Goal: Information Seeking & Learning: Learn about a topic

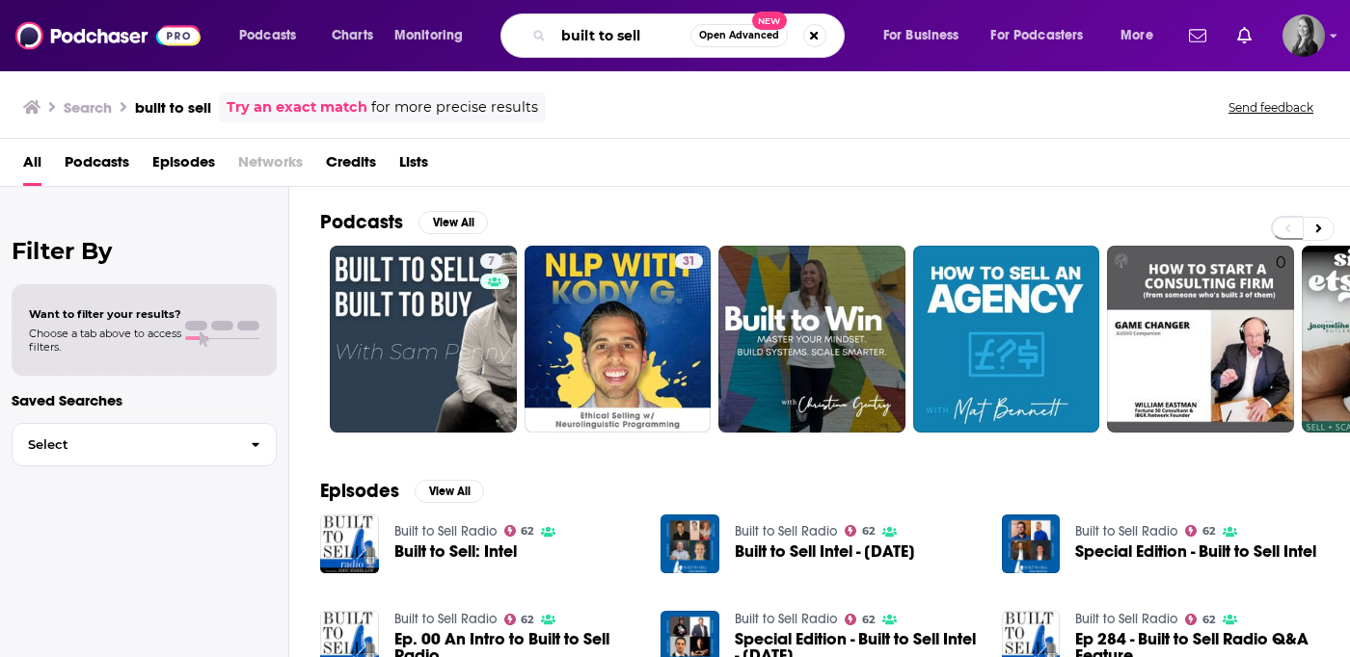
click at [661, 37] on input "built to sell" at bounding box center [621, 35] width 137 height 31
type input "success story"
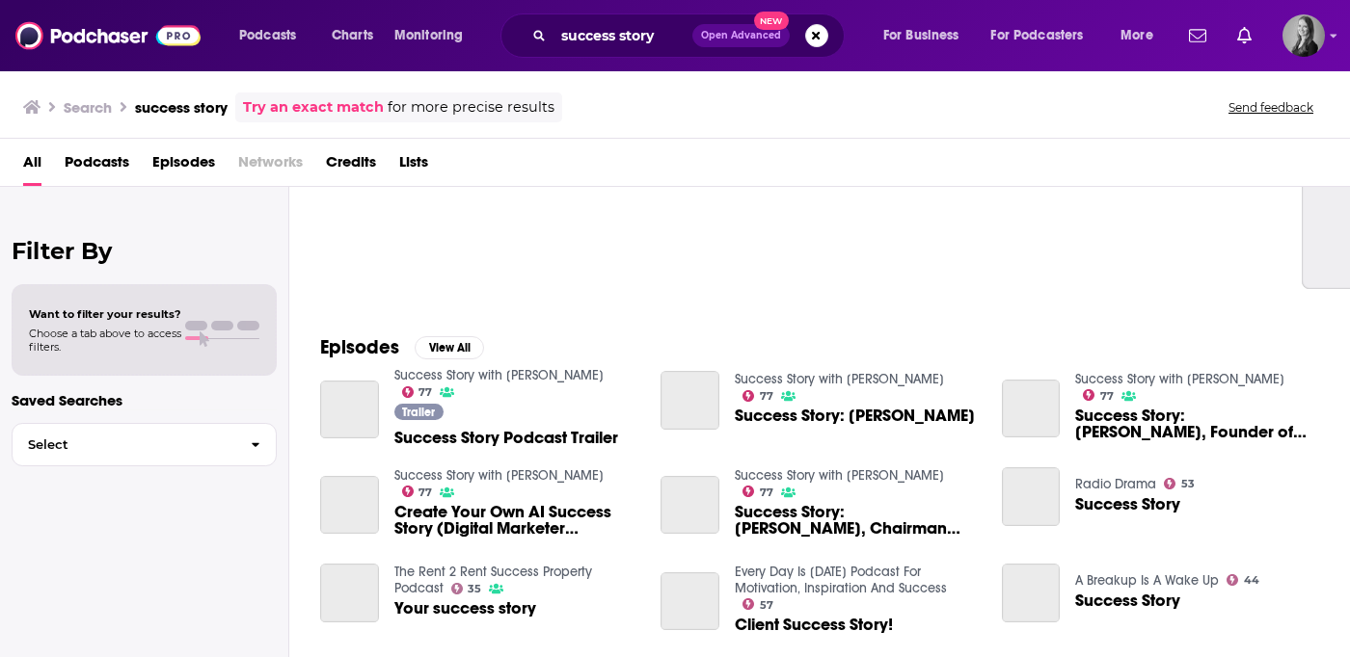
scroll to position [174, 0]
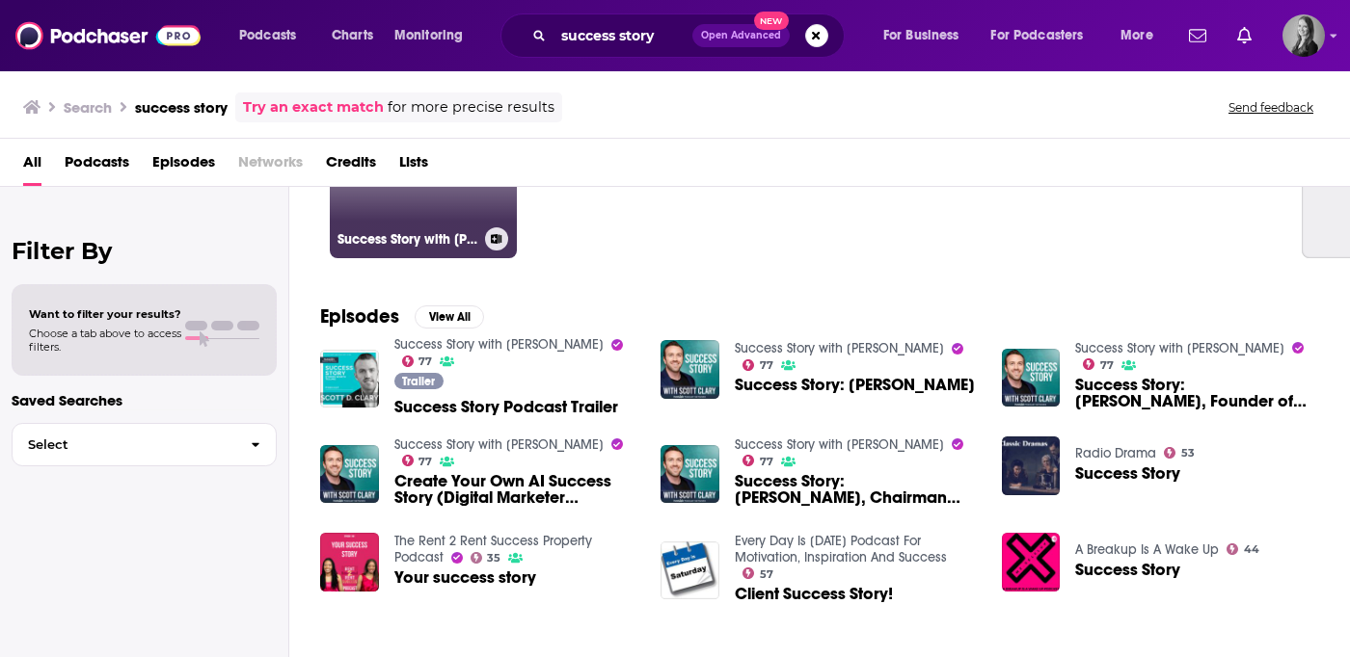
click at [443, 232] on h3 "Success Story with [PERSON_NAME]" at bounding box center [407, 239] width 140 height 16
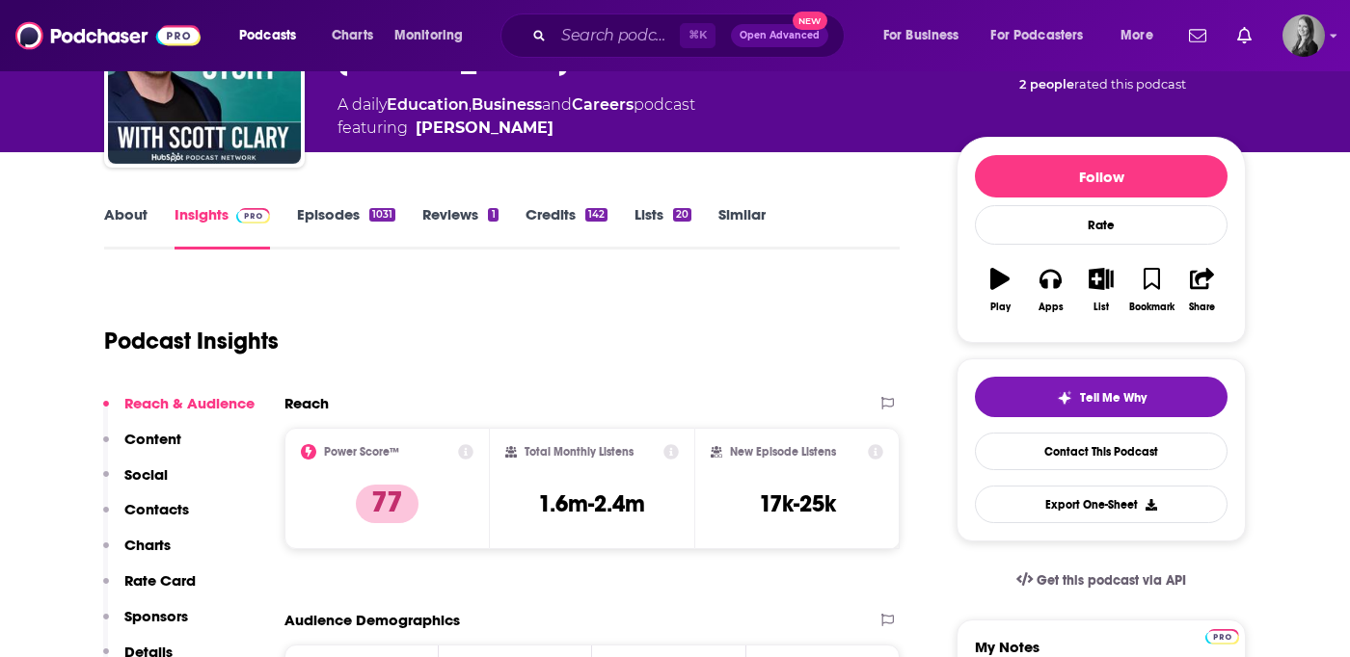
scroll to position [197, 0]
